Goal: Use online tool/utility: Utilize a website feature to perform a specific function

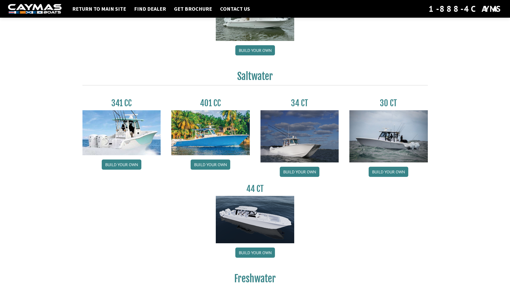
scroll to position [187, 0]
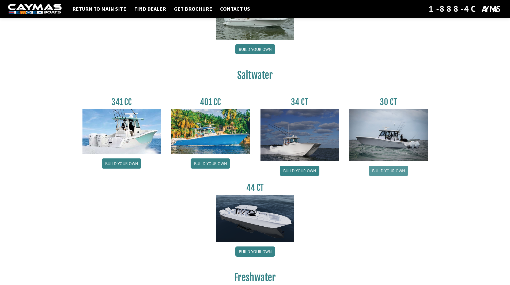
click at [396, 170] on link "Build your own" at bounding box center [389, 171] width 40 height 10
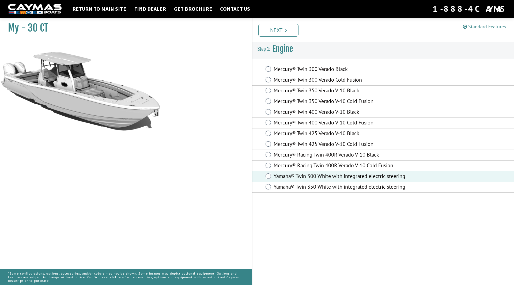
click at [280, 28] on link "Next" at bounding box center [278, 30] width 40 height 13
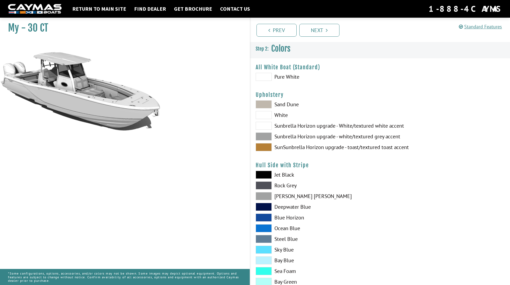
click at [265, 135] on span at bounding box center [264, 136] width 16 height 8
click at [265, 124] on span at bounding box center [264, 126] width 16 height 8
click at [264, 135] on span at bounding box center [264, 136] width 16 height 8
click at [267, 195] on span at bounding box center [264, 196] width 16 height 8
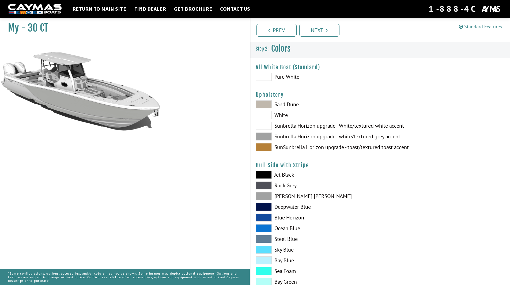
click at [267, 195] on span at bounding box center [264, 196] width 16 height 8
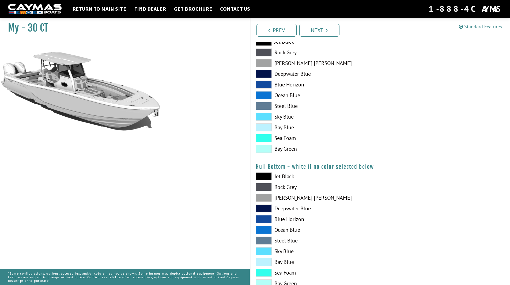
scroll to position [161, 0]
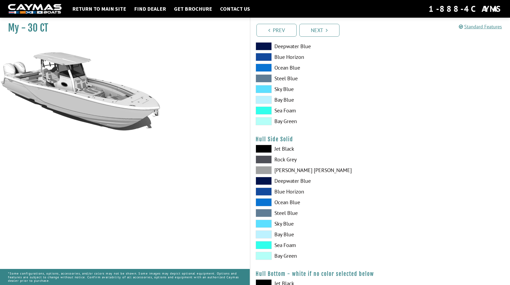
click at [269, 172] on span at bounding box center [264, 170] width 16 height 8
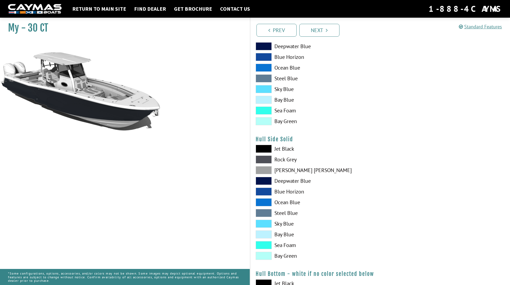
click at [269, 172] on span at bounding box center [264, 170] width 16 height 8
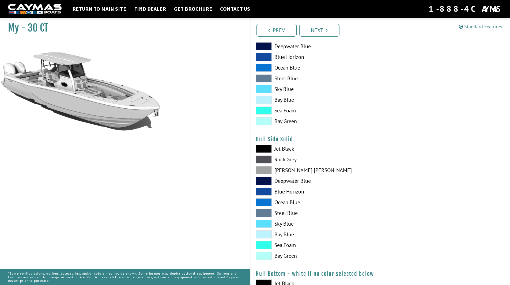
click at [269, 172] on span at bounding box center [264, 170] width 16 height 8
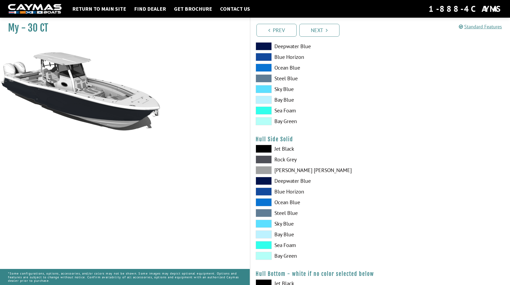
click at [269, 172] on span at bounding box center [264, 170] width 16 height 8
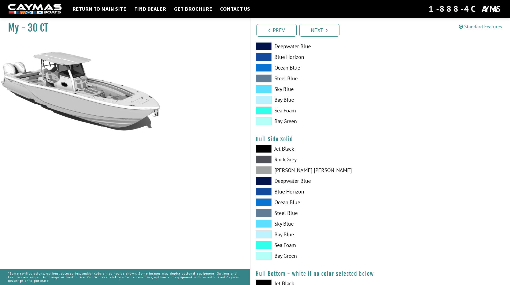
click at [269, 172] on span at bounding box center [264, 170] width 16 height 8
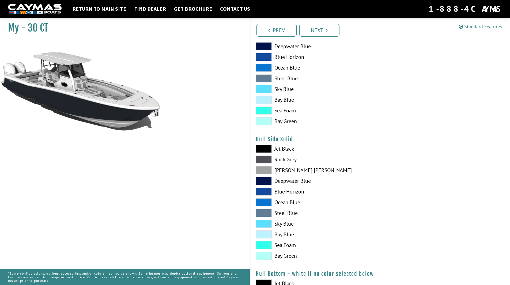
click at [269, 172] on span at bounding box center [264, 170] width 16 height 8
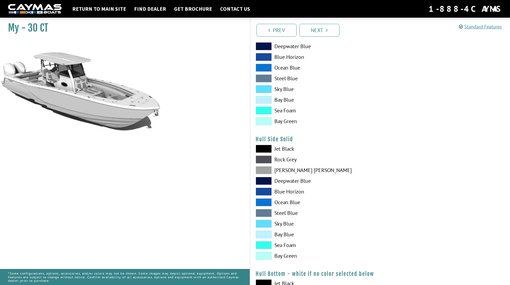
click at [270, 236] on span at bounding box center [264, 234] width 16 height 8
click at [267, 246] on span at bounding box center [264, 245] width 16 height 8
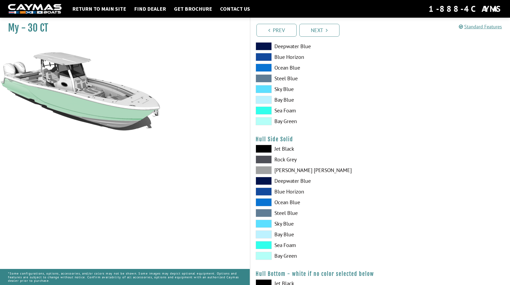
click at [267, 246] on span at bounding box center [264, 245] width 16 height 8
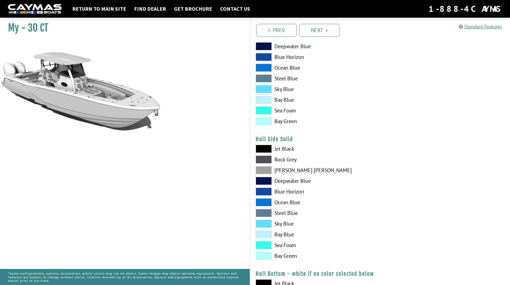
click at [267, 246] on span at bounding box center [264, 245] width 16 height 8
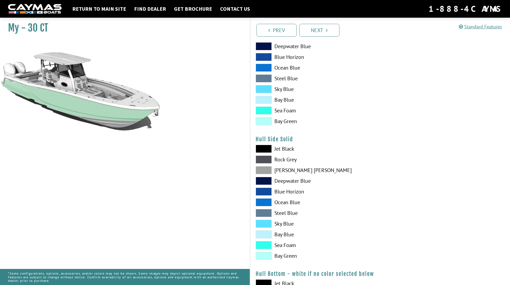
click at [267, 246] on span at bounding box center [264, 245] width 16 height 8
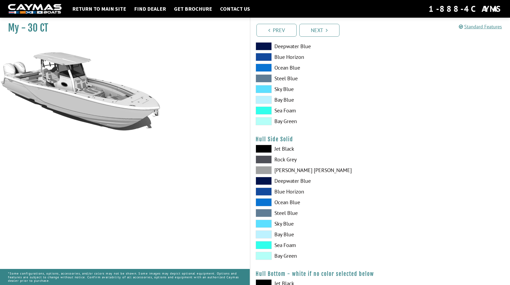
click at [267, 257] on span at bounding box center [264, 256] width 16 height 8
click at [267, 256] on span at bounding box center [264, 256] width 16 height 8
